Goal: Go to known website: Access a specific website the user already knows

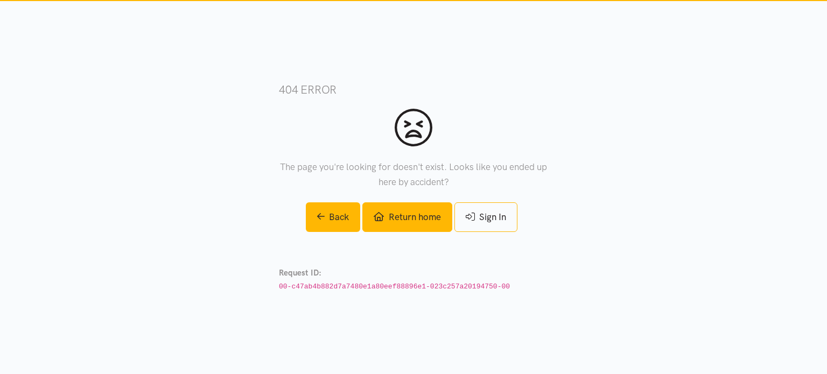
click at [434, 213] on link "Return home" at bounding box center [407, 218] width 89 height 30
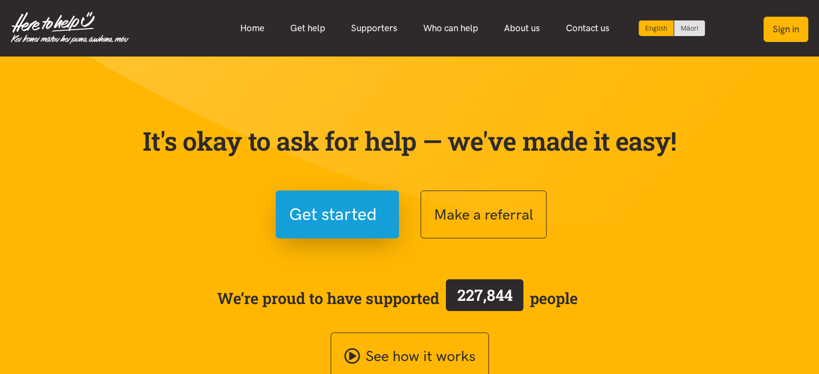
click at [784, 25] on button "Sign in" at bounding box center [786, 29] width 45 height 25
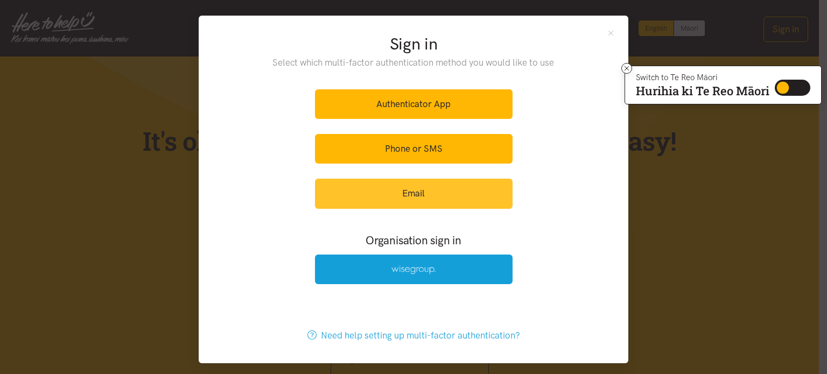
click at [433, 185] on link "Email" at bounding box center [414, 194] width 198 height 30
